Goal: Find specific page/section: Find specific page/section

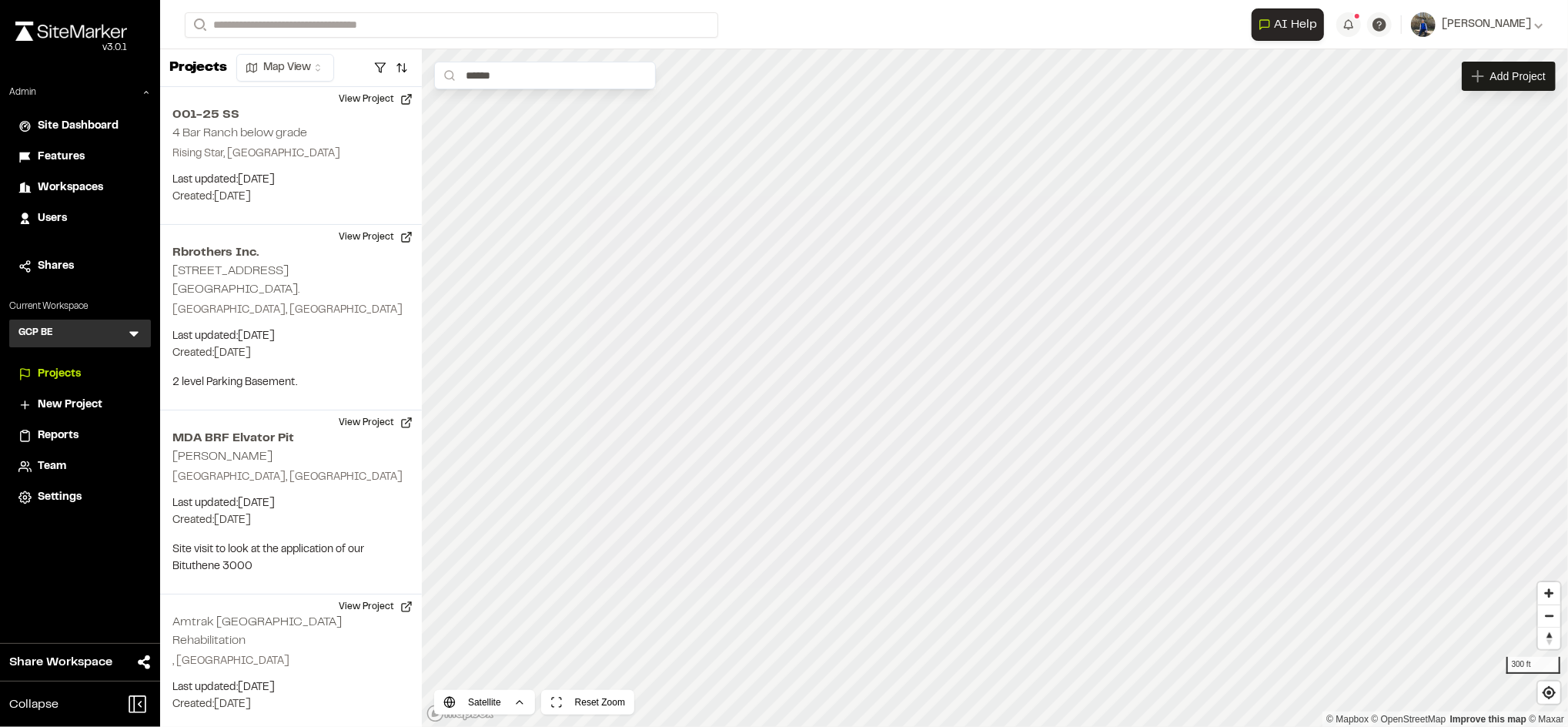
scroll to position [23202, 0]
